Goal: Task Accomplishment & Management: Use online tool/utility

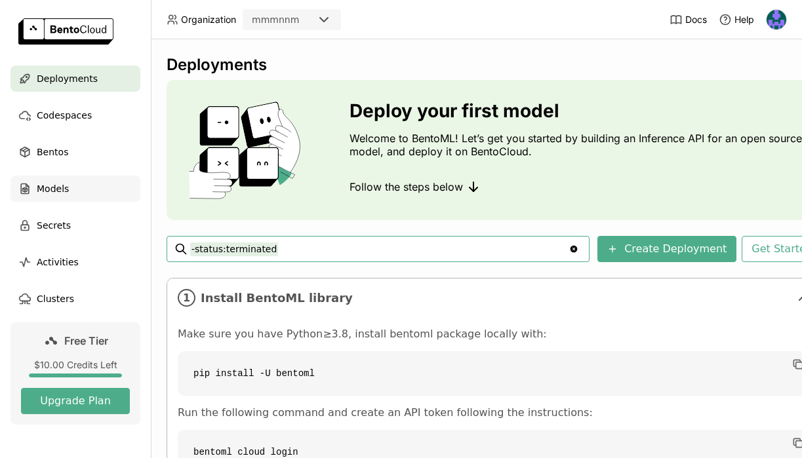
click at [96, 182] on div "Models" at bounding box center [75, 189] width 130 height 26
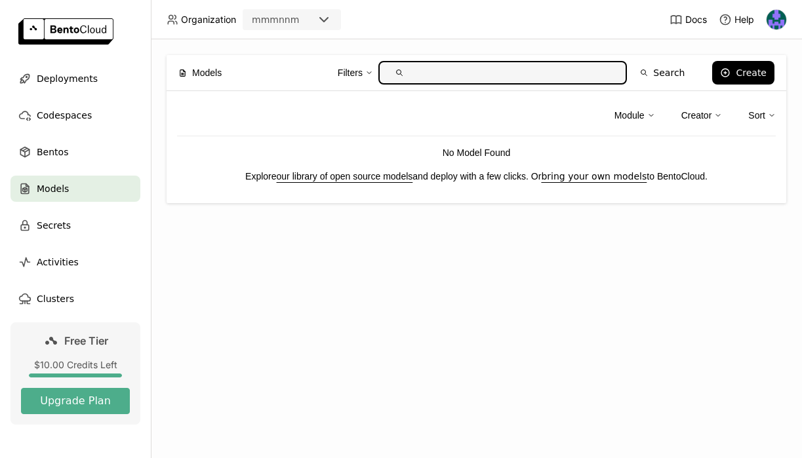
click at [440, 76] on input "text" at bounding box center [513, 72] width 207 height 21
type input "deepseek"
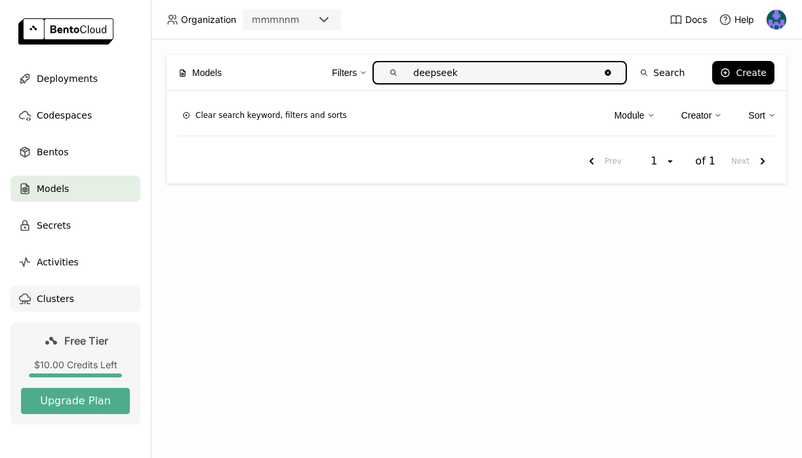
click at [66, 295] on span "Clusters" at bounding box center [55, 299] width 37 height 16
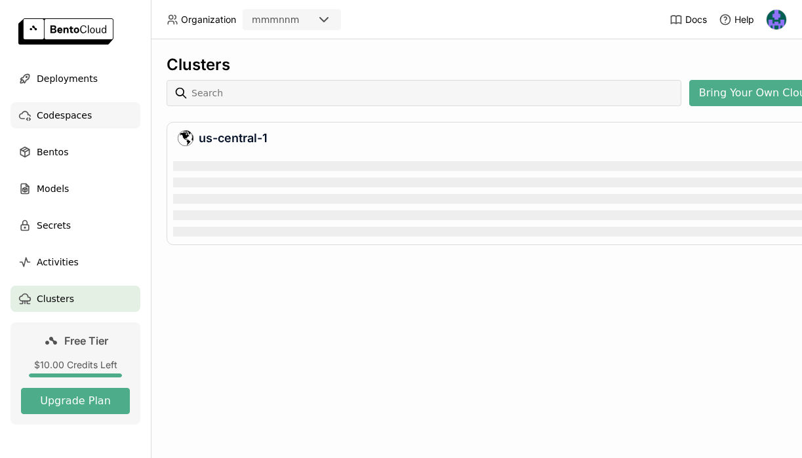
click at [102, 120] on div "Codespaces" at bounding box center [75, 115] width 130 height 26
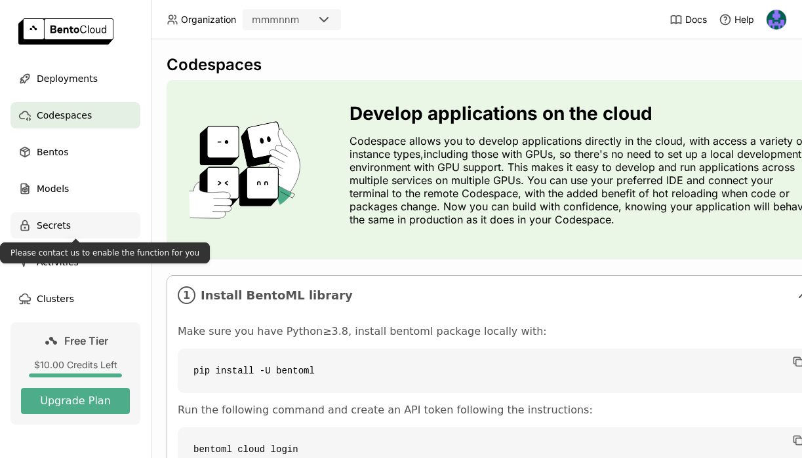
click at [105, 217] on div "Secrets" at bounding box center [75, 225] width 130 height 26
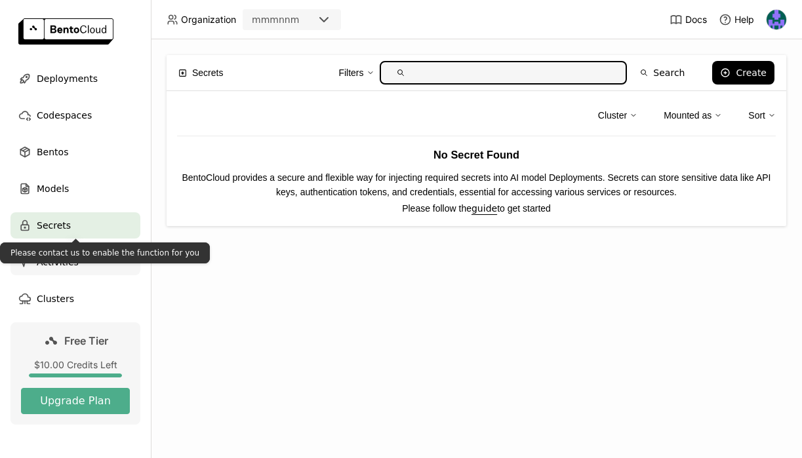
click at [111, 264] on div "Activities" at bounding box center [75, 262] width 130 height 26
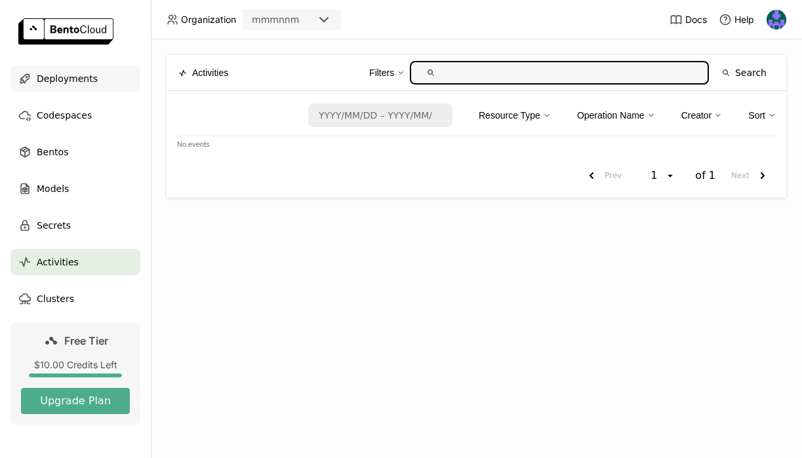
click at [103, 85] on div "Deployments" at bounding box center [75, 79] width 130 height 26
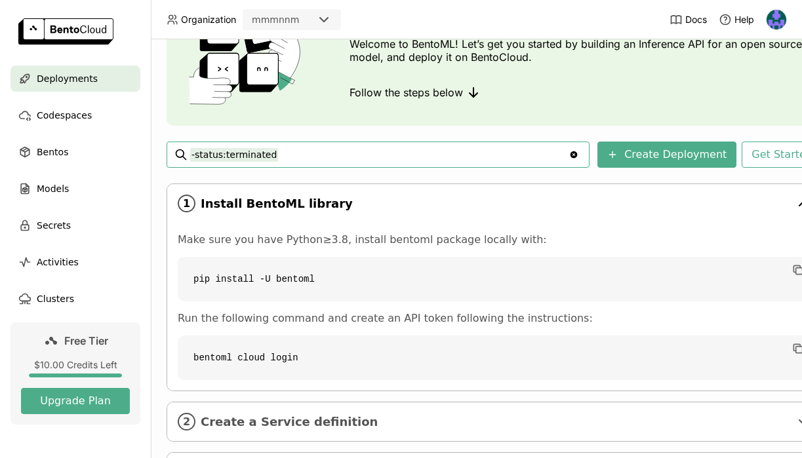
scroll to position [164, 0]
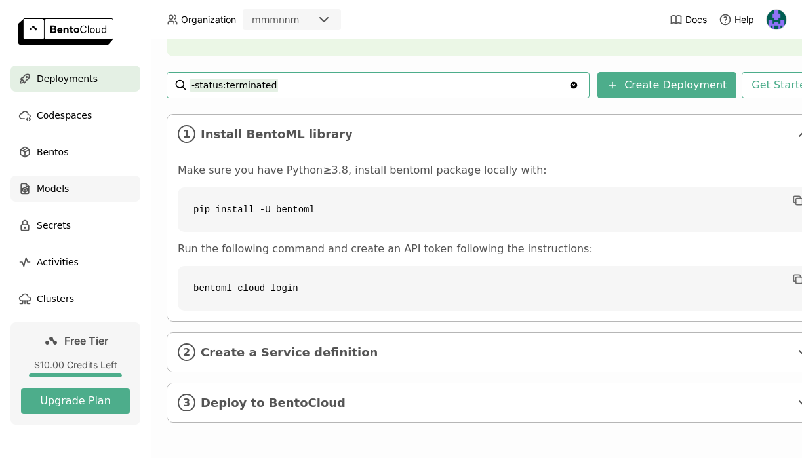
click at [54, 187] on span "Models" at bounding box center [53, 189] width 32 height 16
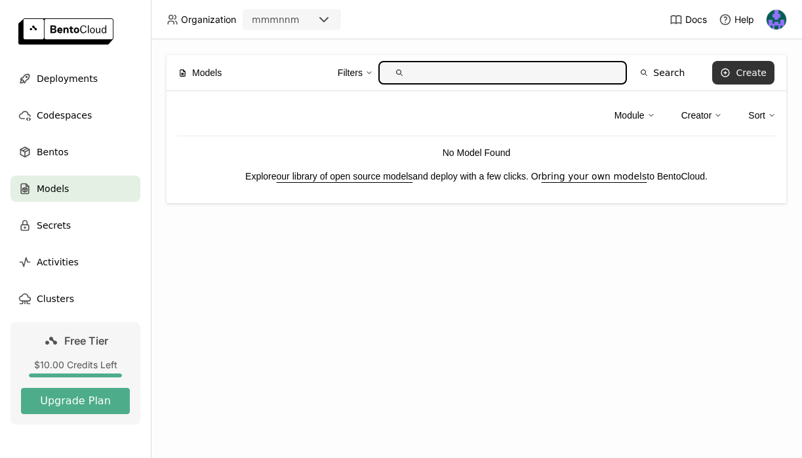
click at [735, 79] on button "Create" at bounding box center [743, 73] width 62 height 24
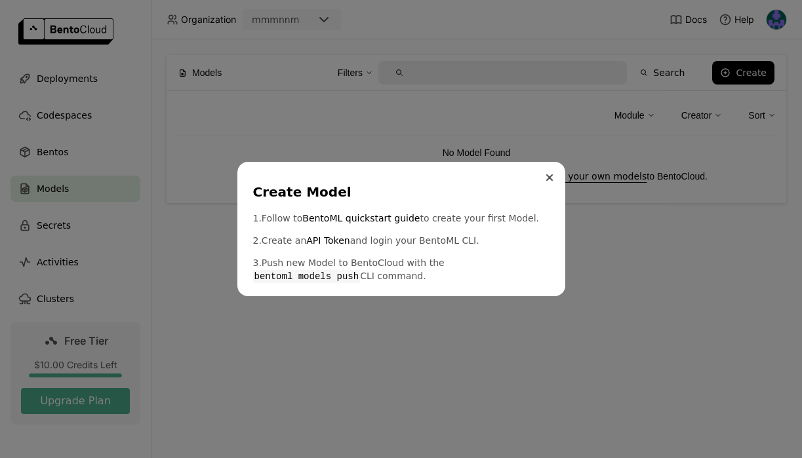
click at [545, 173] on button "Close" at bounding box center [550, 178] width 16 height 16
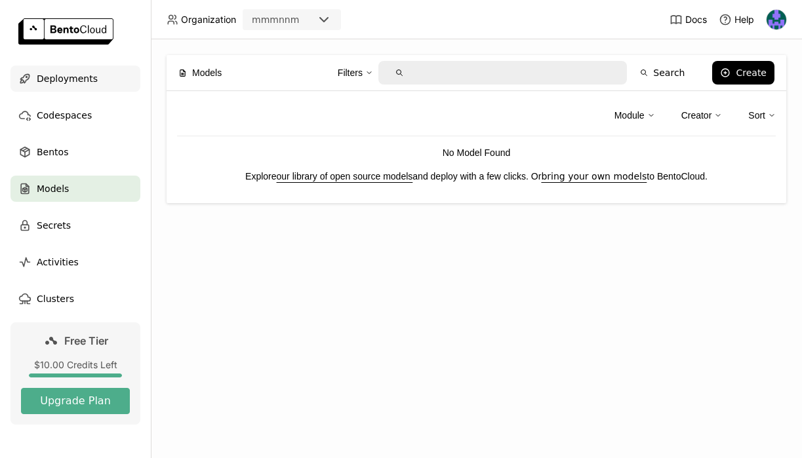
click at [91, 76] on span "Deployments" at bounding box center [67, 79] width 61 height 16
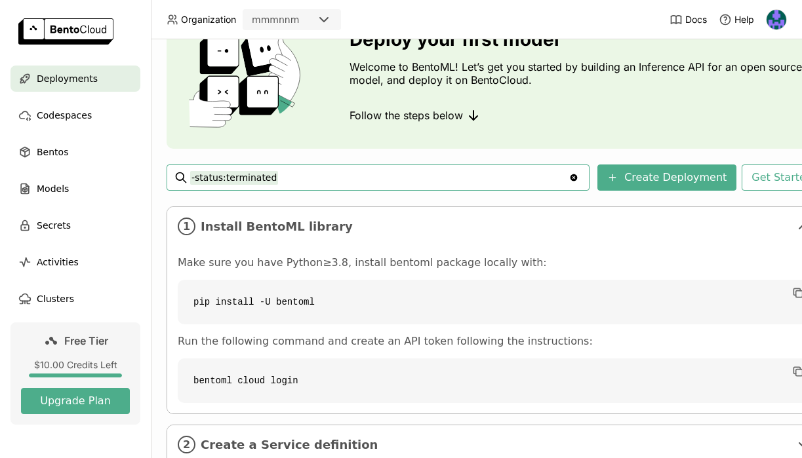
scroll to position [74, 0]
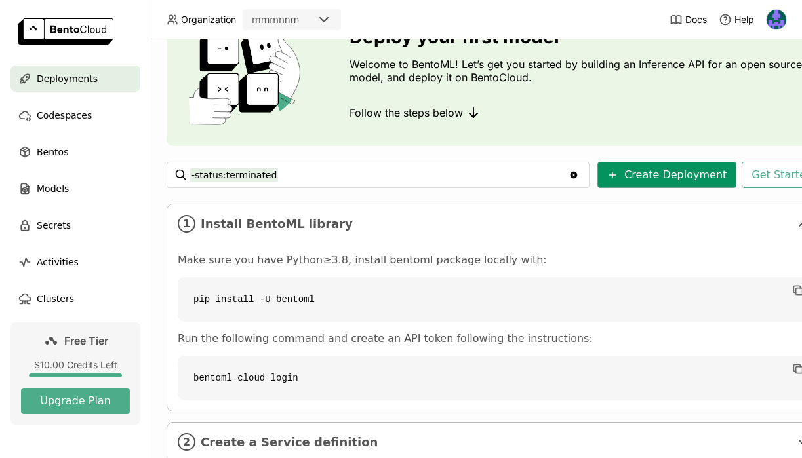
click at [667, 163] on button "Create Deployment" at bounding box center [666, 175] width 139 height 26
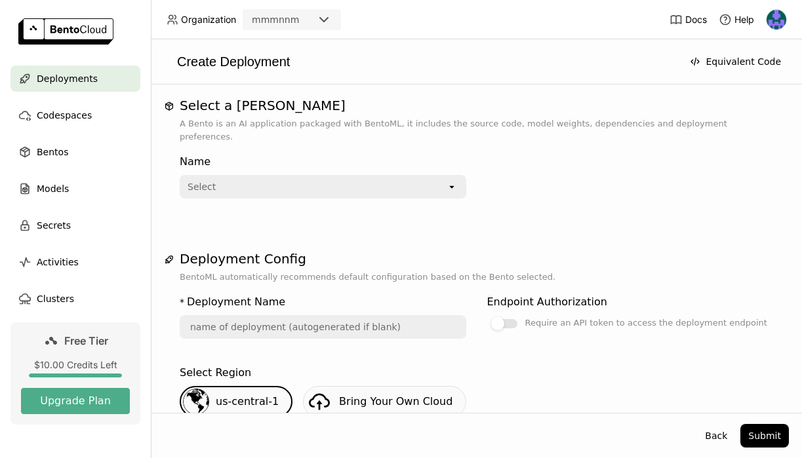
click at [252, 176] on div "Select" at bounding box center [314, 186] width 266 height 21
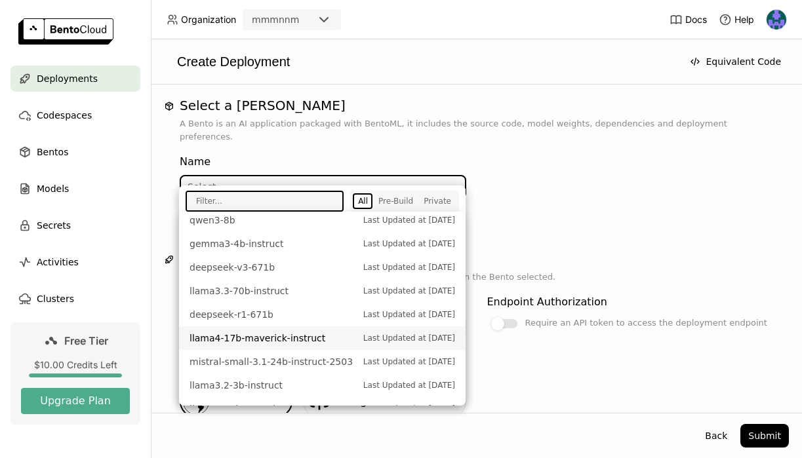
scroll to position [422, 0]
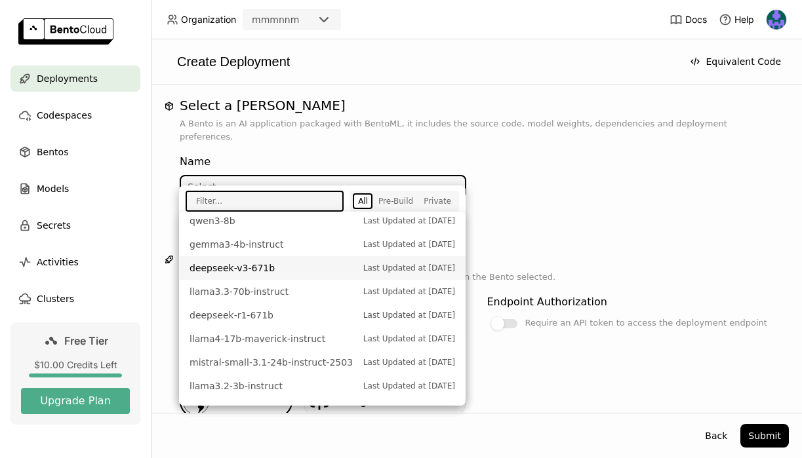
click at [305, 271] on span "deepseek-v3-671b" at bounding box center [273, 268] width 167 height 13
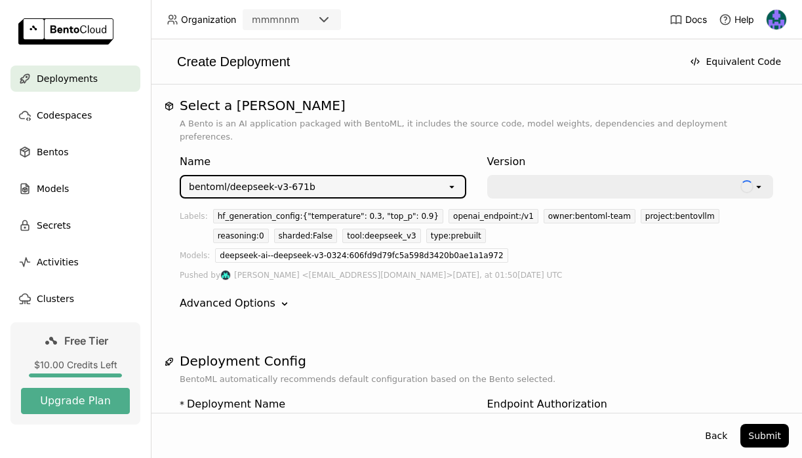
click at [538, 180] on div at bounding box center [617, 186] width 242 height 13
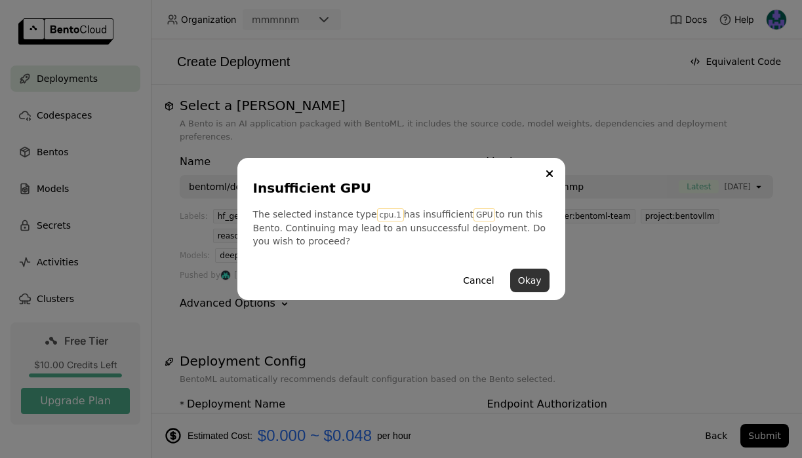
click at [515, 284] on button "Okay" at bounding box center [529, 281] width 39 height 24
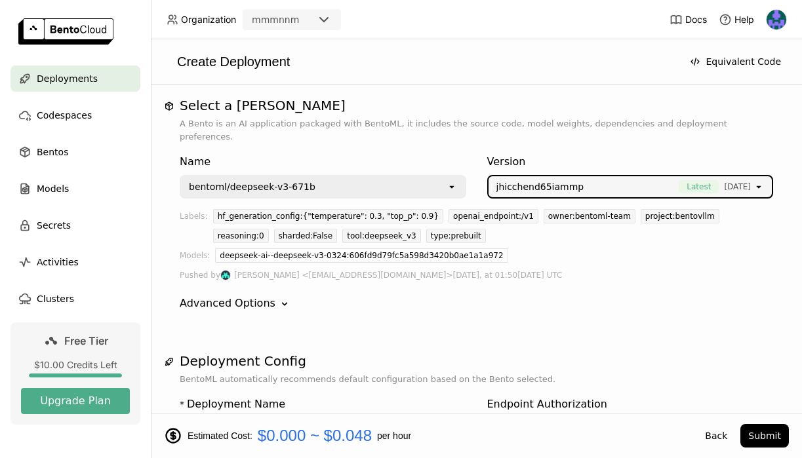
click at [592, 176] on div "jhicchend65iammp Latest [DATE]" at bounding box center [622, 186] width 266 height 21
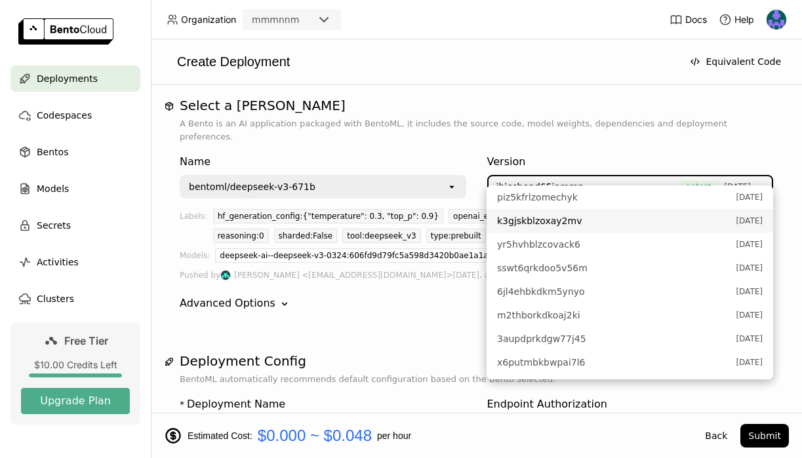
scroll to position [0, 0]
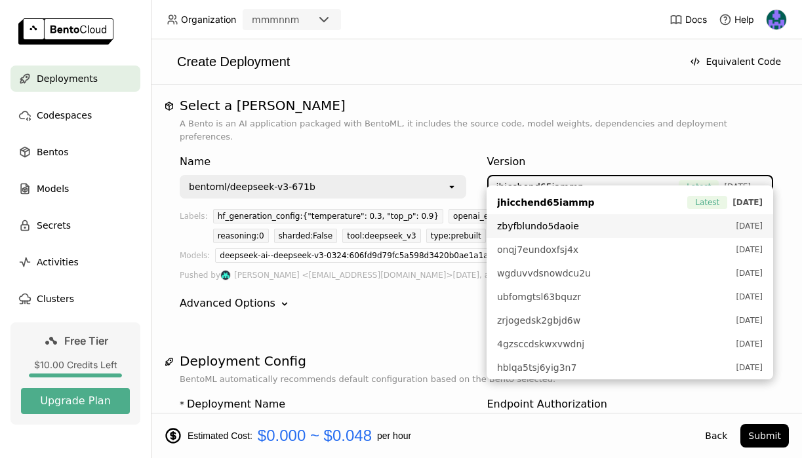
click at [598, 232] on span "zbyfblundo5daoie" at bounding box center [613, 226] width 232 height 13
type input "deepseek-v-3-671-b-ds5m"
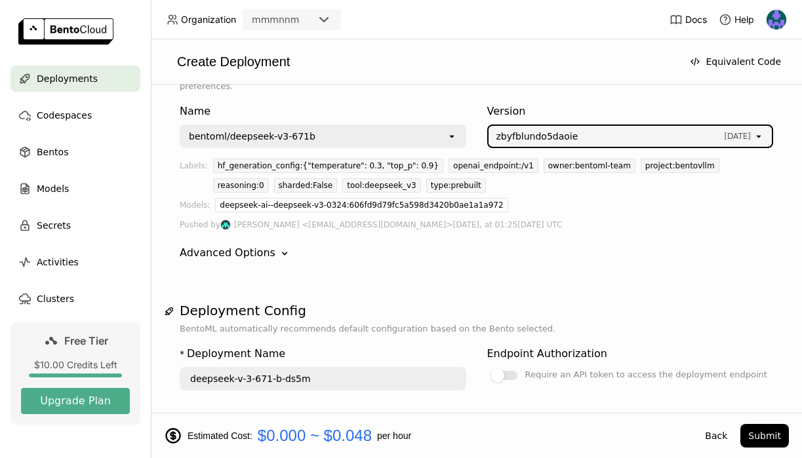
scroll to position [51, 0]
click at [266, 245] on div "Advanced Options" at bounding box center [228, 253] width 96 height 16
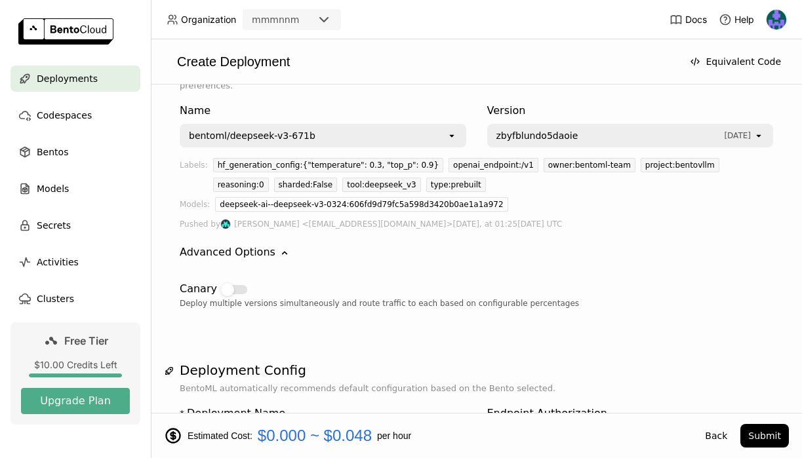
click at [266, 245] on div "Advanced Options" at bounding box center [228, 253] width 96 height 16
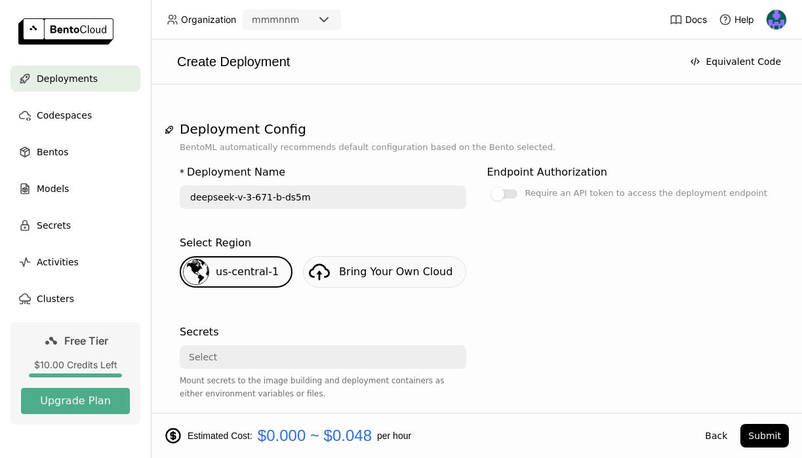
scroll to position [239, 0]
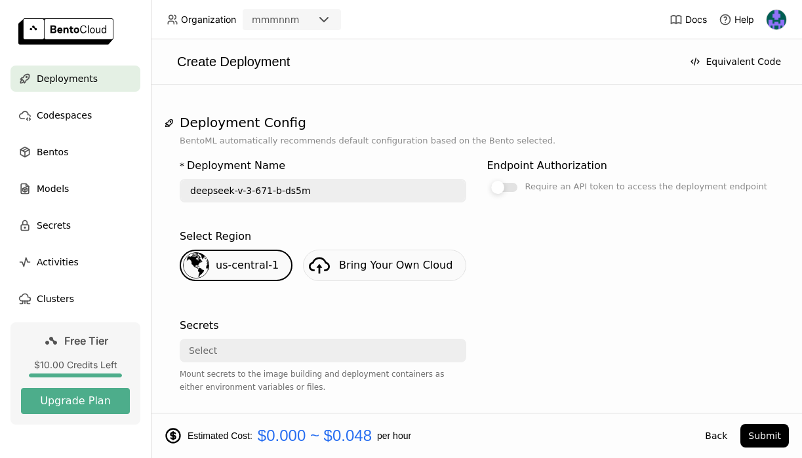
click at [509, 183] on div at bounding box center [504, 187] width 26 height 9
click at [487, 418] on input "Require an API token to access the deployment endpoint" at bounding box center [487, 418] width 0 height 0
click at [509, 181] on div at bounding box center [510, 187] width 13 height 13
click at [487, 418] on input "Require an API token to access the deployment endpoint" at bounding box center [487, 418] width 0 height 0
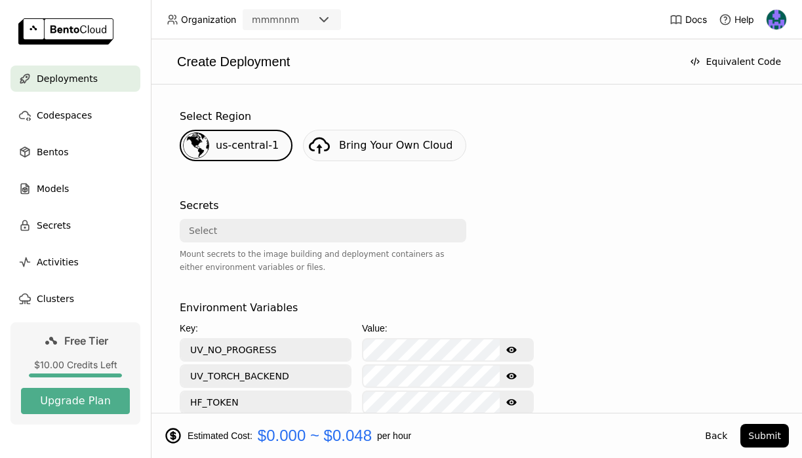
scroll to position [367, 0]
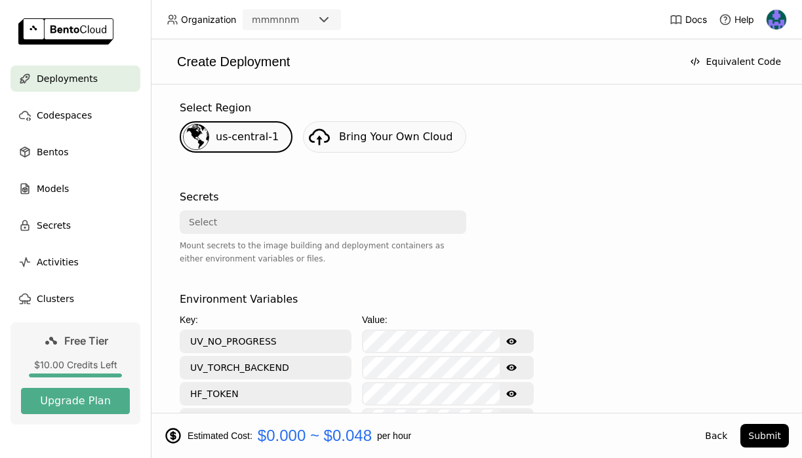
click at [404, 212] on div "Select" at bounding box center [319, 222] width 276 height 21
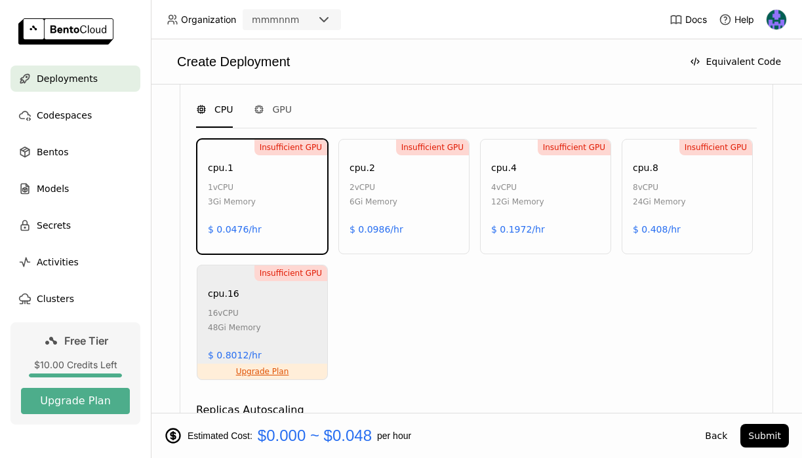
scroll to position [847, 0]
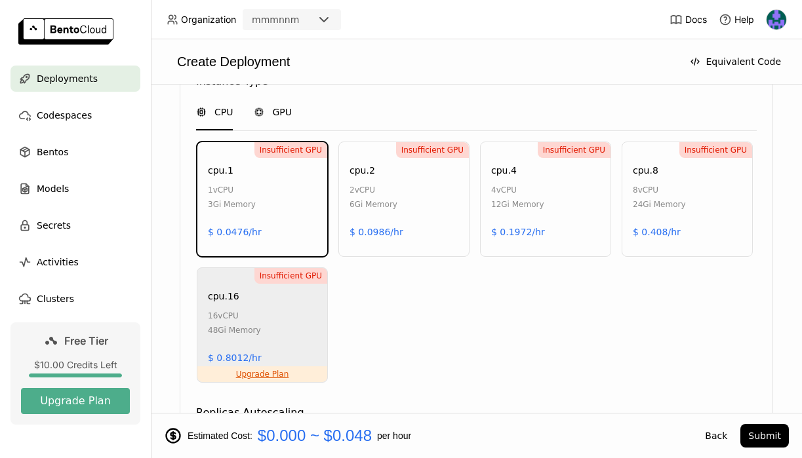
click at [254, 107] on icon at bounding box center [259, 112] width 10 height 10
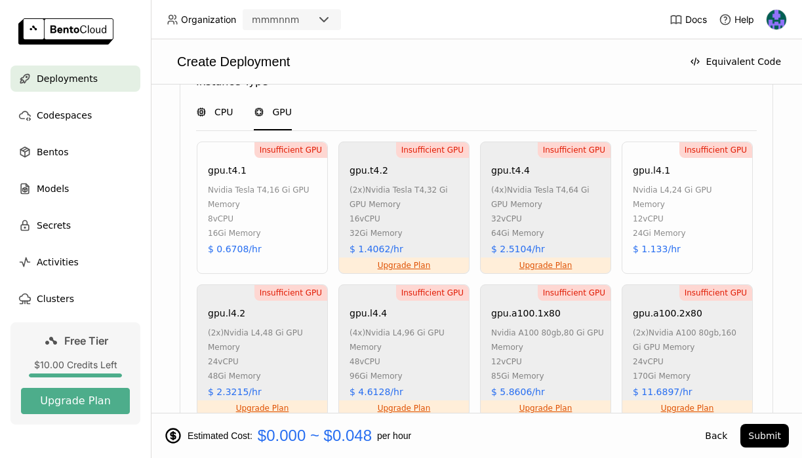
click at [223, 106] on span "CPU" at bounding box center [223, 112] width 18 height 13
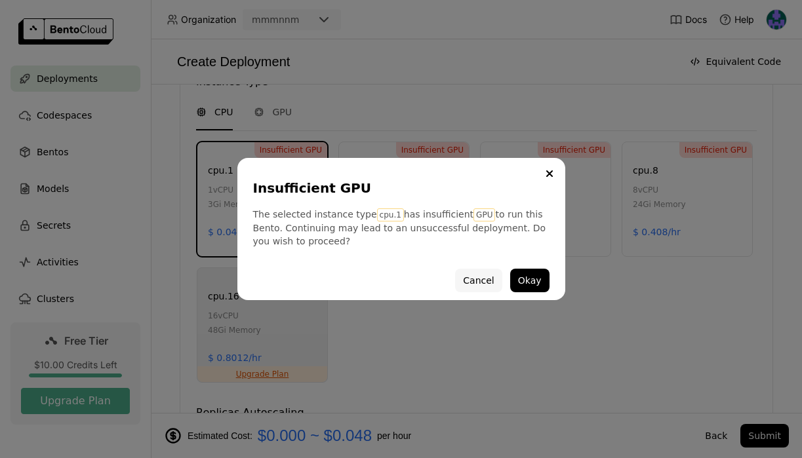
click at [476, 278] on button "Cancel" at bounding box center [478, 281] width 47 height 24
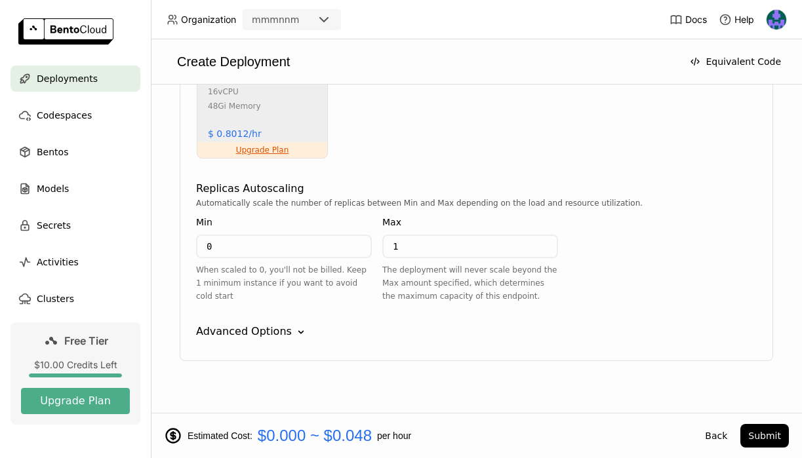
scroll to position [1070, 0]
